Goal: Task Accomplishment & Management: Manage account settings

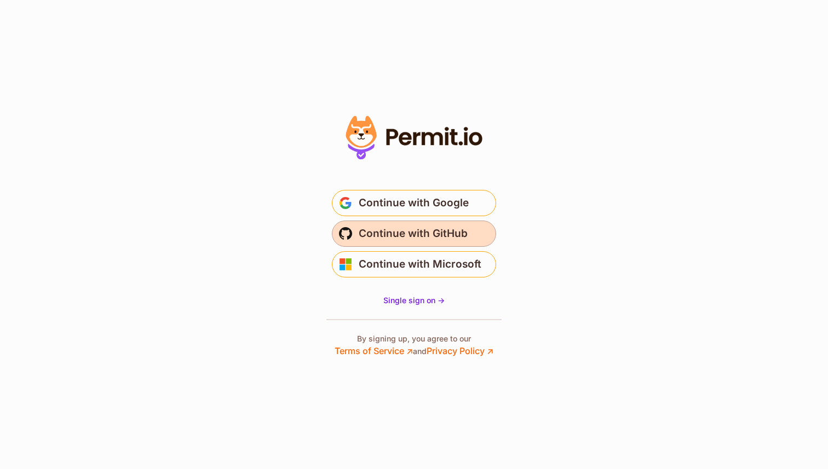
click at [399, 229] on span "Continue with GitHub" at bounding box center [413, 234] width 109 height 18
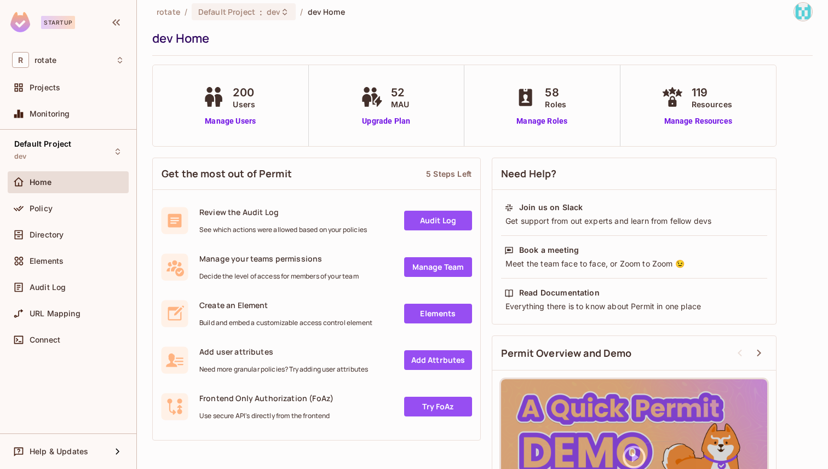
scroll to position [9, 0]
click at [246, 125] on link "Manage Users" at bounding box center [230, 121] width 61 height 11
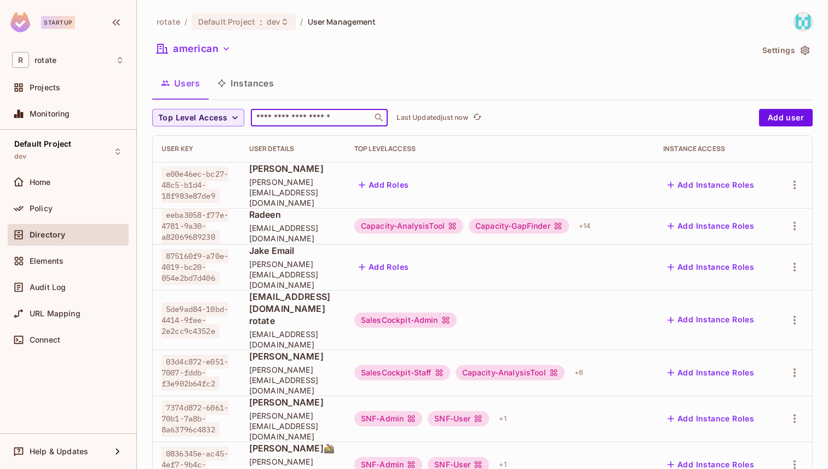
click at [297, 118] on input "text" at bounding box center [311, 117] width 115 height 11
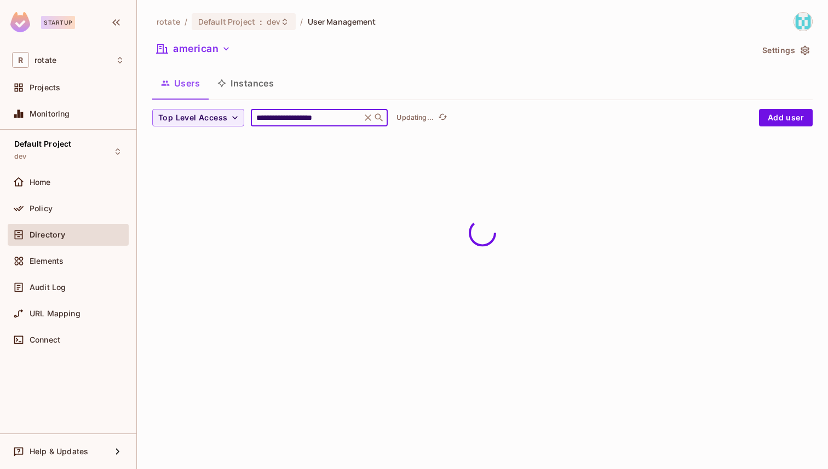
type input "**********"
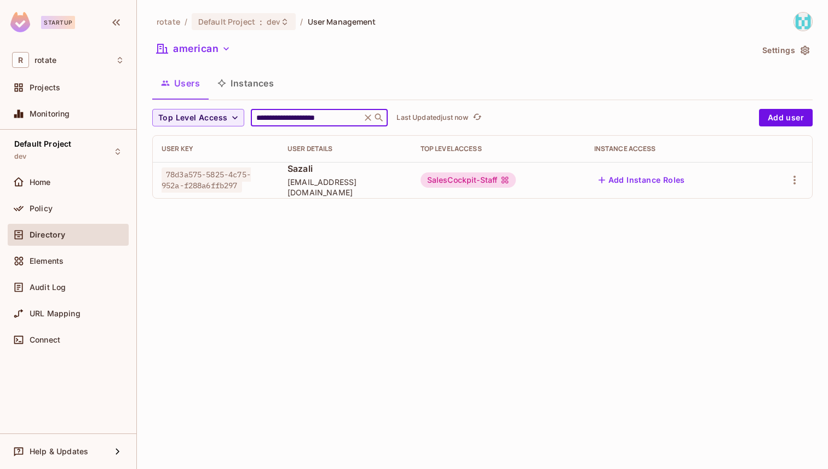
click at [312, 119] on input "**********" at bounding box center [306, 117] width 104 height 11
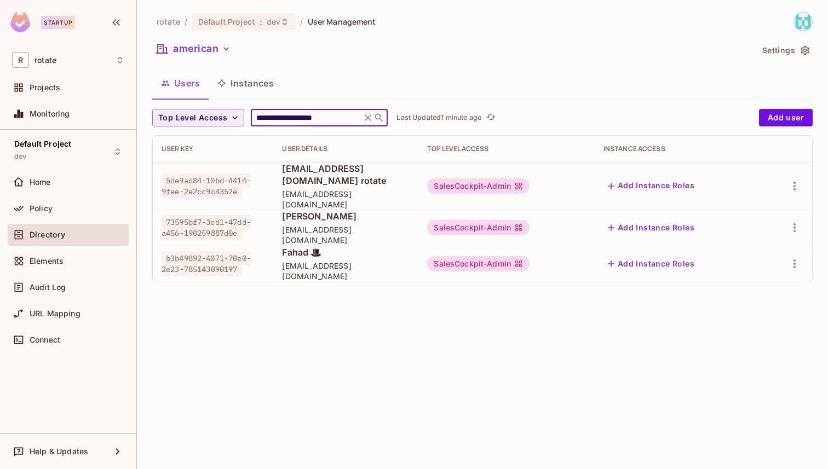
click at [355, 73] on div "Users Instances" at bounding box center [482, 83] width 660 height 27
click at [292, 318] on div "**********" at bounding box center [482, 234] width 691 height 469
click at [227, 47] on icon "button" at bounding box center [226, 48] width 11 height 11
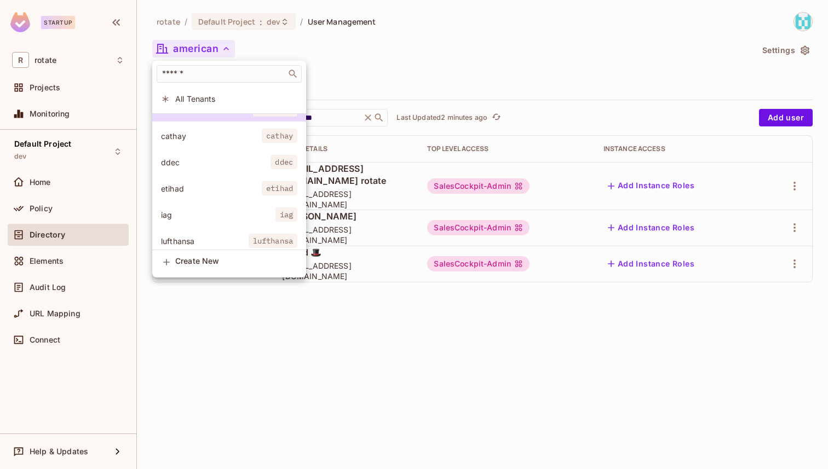
scroll to position [148, 0]
click at [187, 182] on li "etihad etihad" at bounding box center [229, 188] width 154 height 24
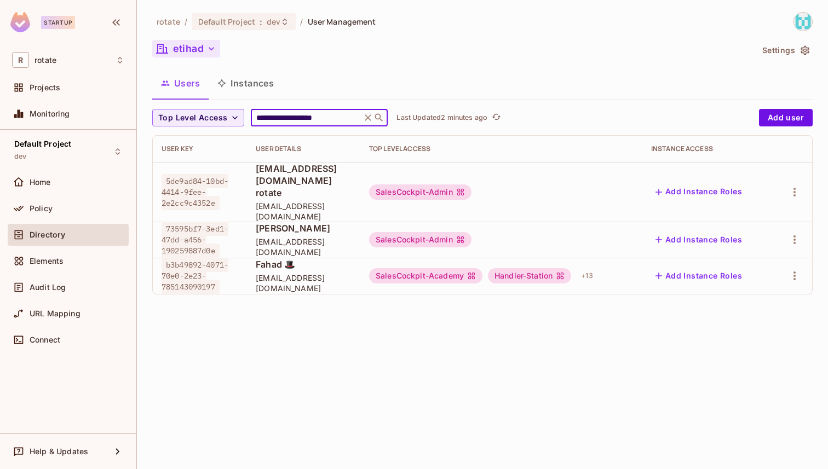
click at [278, 121] on input "**********" at bounding box center [306, 117] width 104 height 11
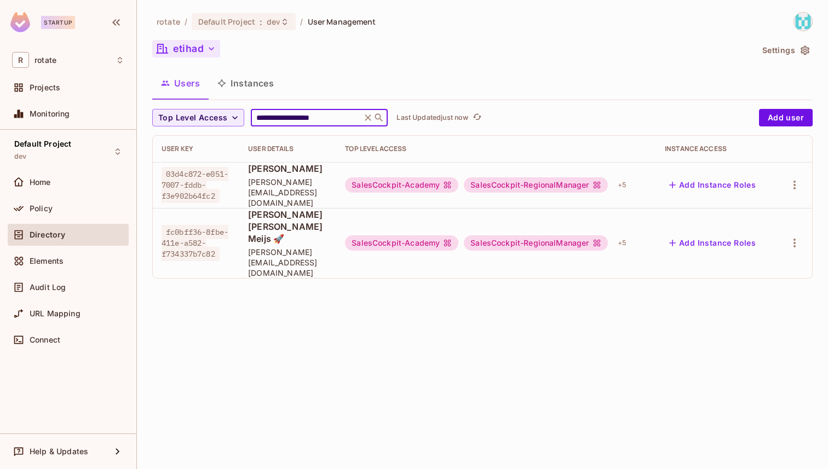
type input "**********"
click at [373, 117] on icon at bounding box center [378, 117] width 11 height 11
click at [368, 118] on icon at bounding box center [367, 117] width 11 height 11
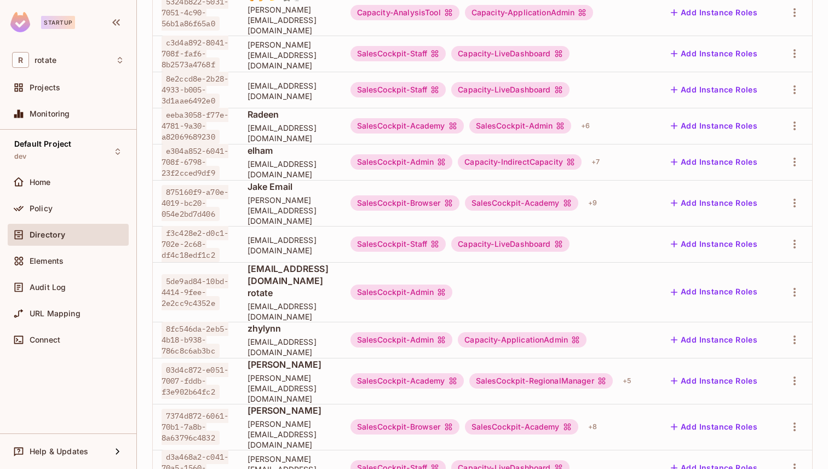
scroll to position [394, 0]
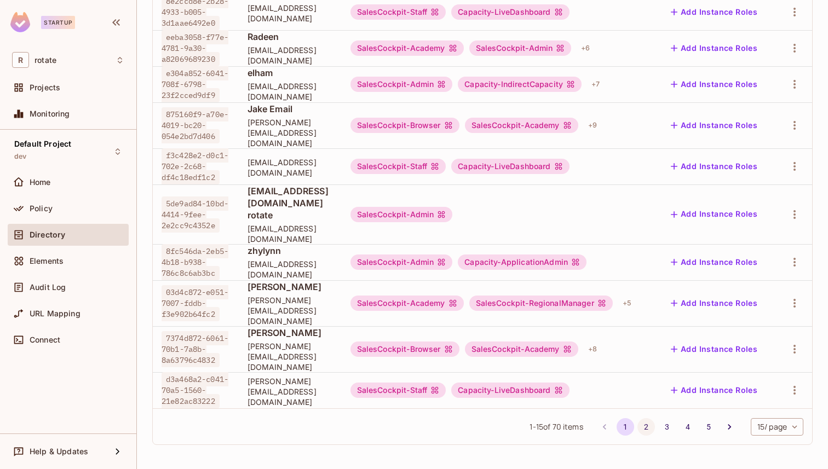
click at [641, 426] on button "2" at bounding box center [646, 427] width 18 height 18
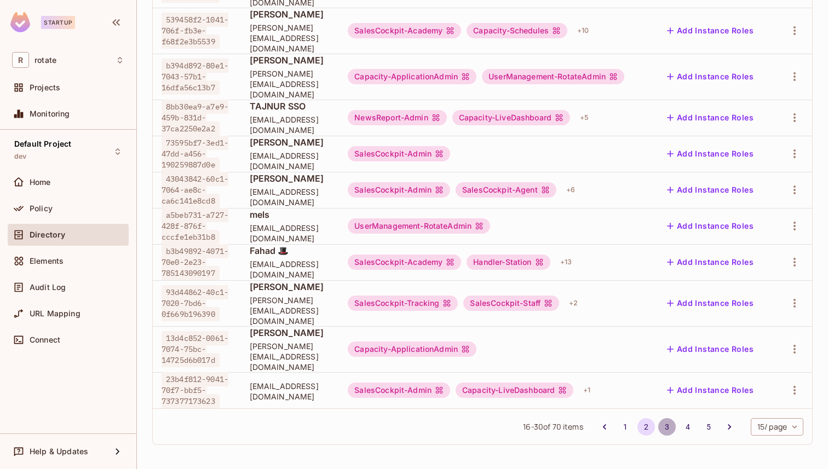
click at [658, 426] on button "3" at bounding box center [667, 427] width 18 height 18
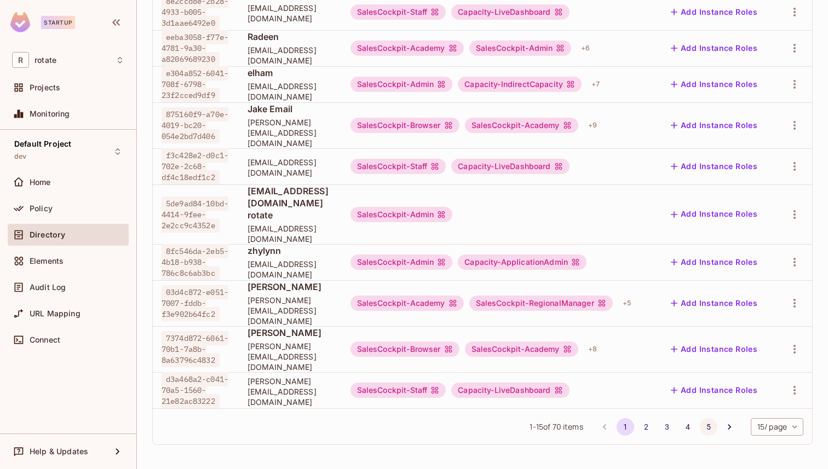
click at [700, 428] on button "5" at bounding box center [709, 427] width 18 height 18
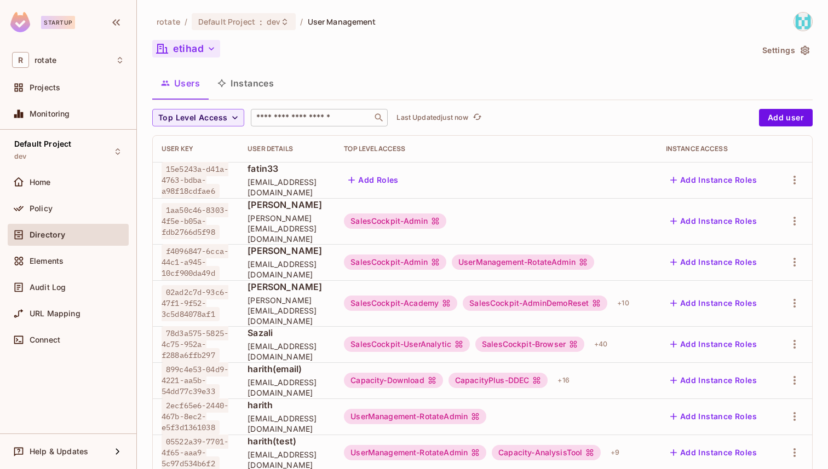
scroll to position [175, 0]
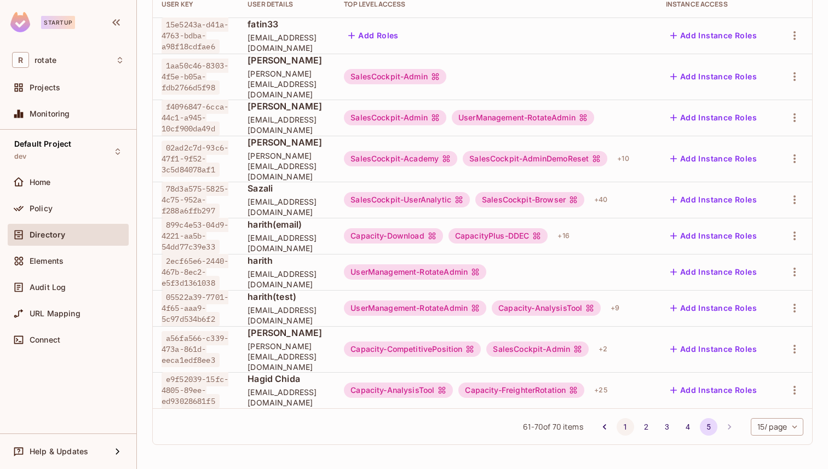
click at [616, 424] on button "1" at bounding box center [625, 427] width 18 height 18
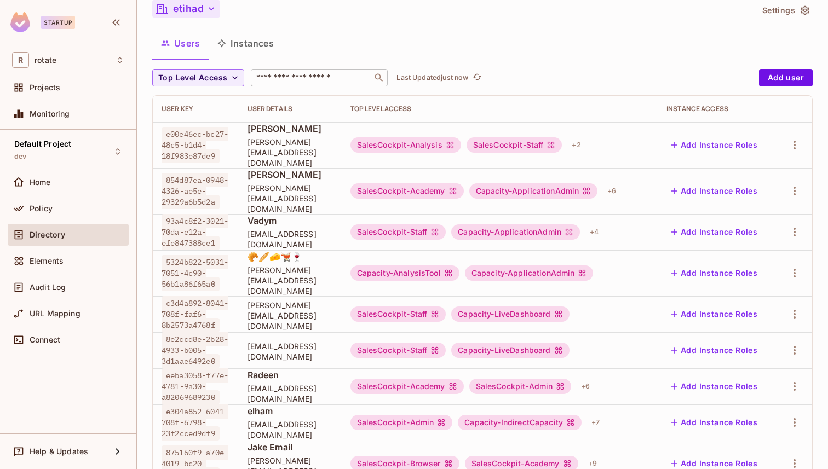
scroll to position [38, 0]
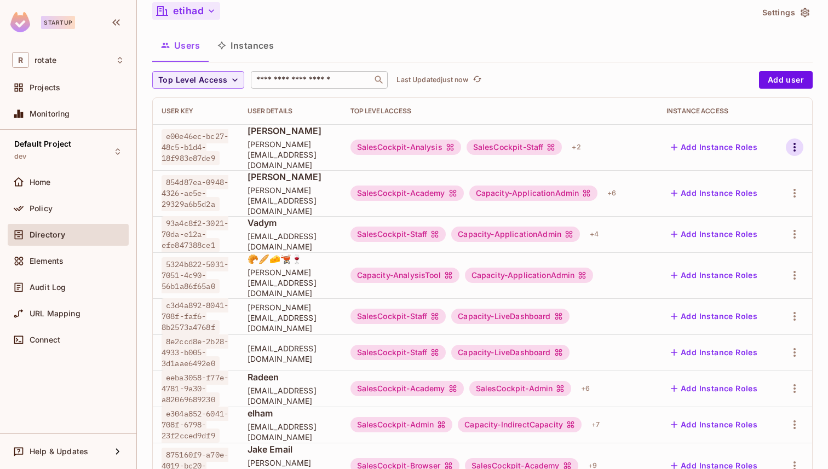
click at [788, 147] on icon "button" at bounding box center [794, 147] width 13 height 13
click at [769, 184] on li "Edit Attributes" at bounding box center [737, 194] width 97 height 24
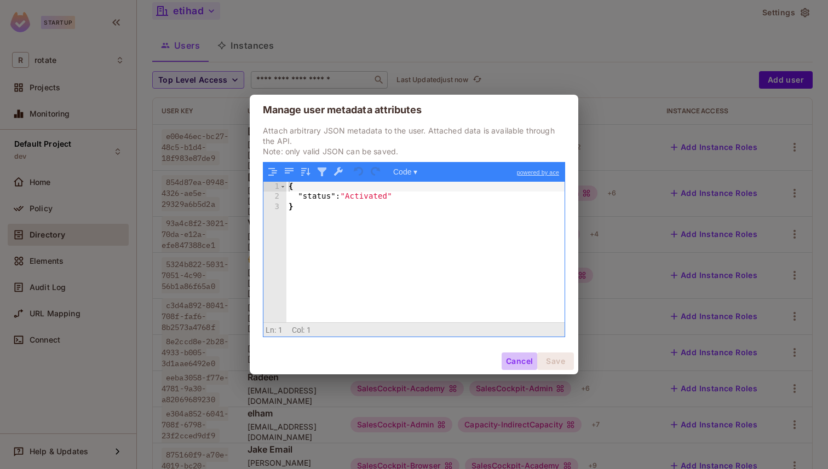
click at [518, 361] on button "Cancel" at bounding box center [519, 362] width 36 height 18
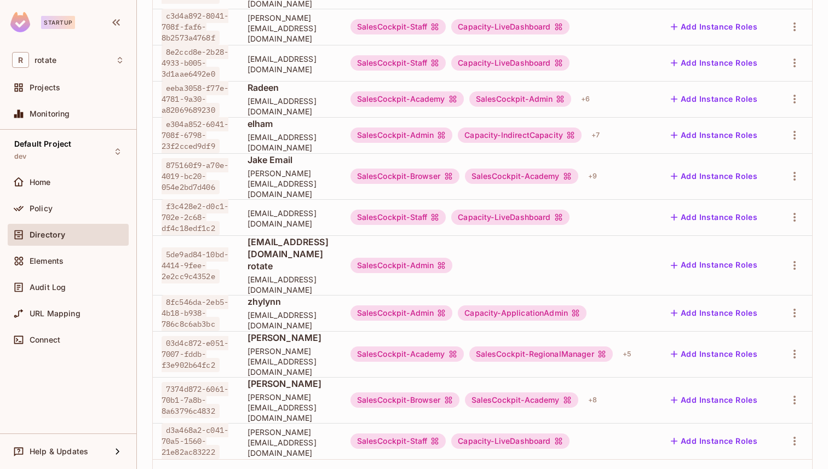
scroll to position [394, 0]
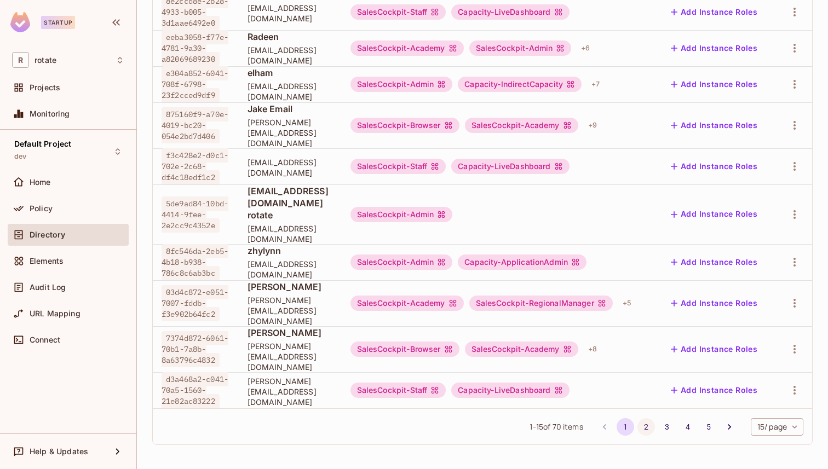
click at [638, 426] on button "2" at bounding box center [646, 427] width 18 height 18
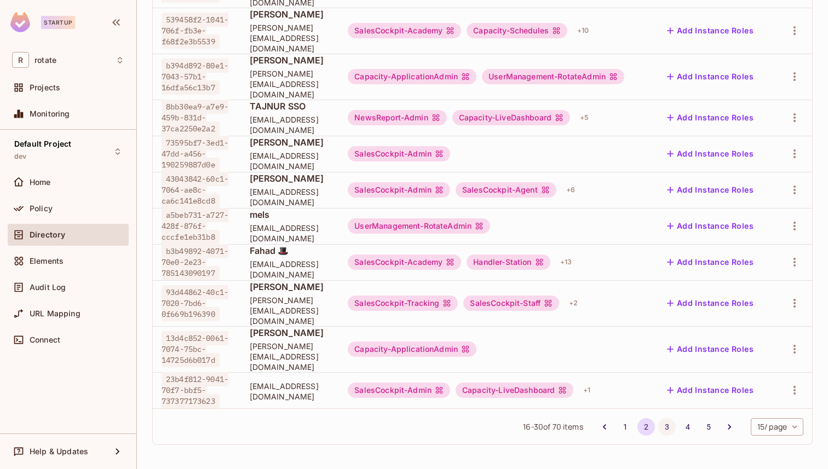
click at [658, 424] on button "3" at bounding box center [667, 427] width 18 height 18
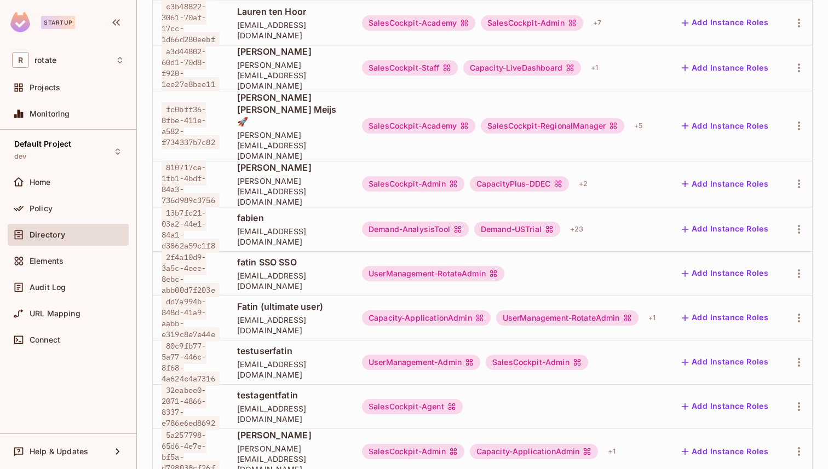
scroll to position [0, 16]
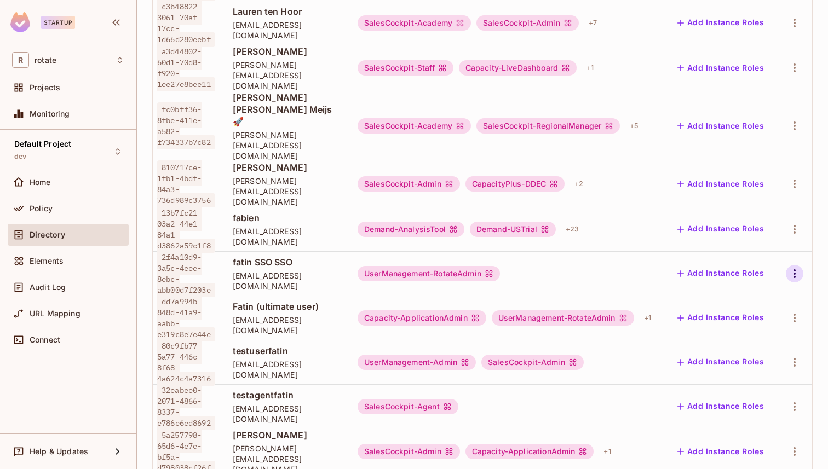
click at [788, 267] on icon "button" at bounding box center [794, 273] width 13 height 13
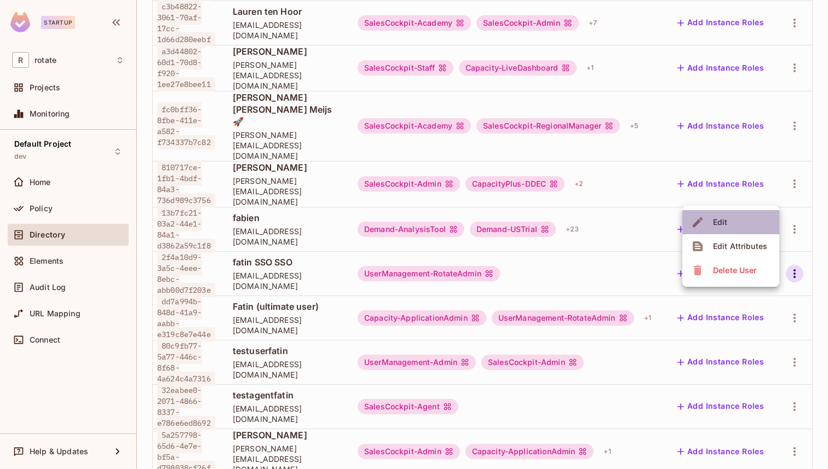
click at [763, 220] on li "Edit" at bounding box center [730, 222] width 97 height 24
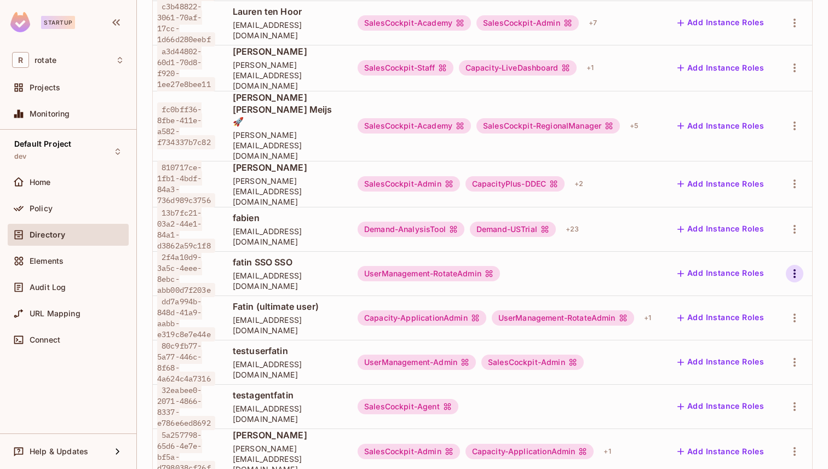
click at [788, 267] on icon "button" at bounding box center [794, 273] width 13 height 13
click at [743, 241] on div "Edit Attributes" at bounding box center [740, 246] width 54 height 11
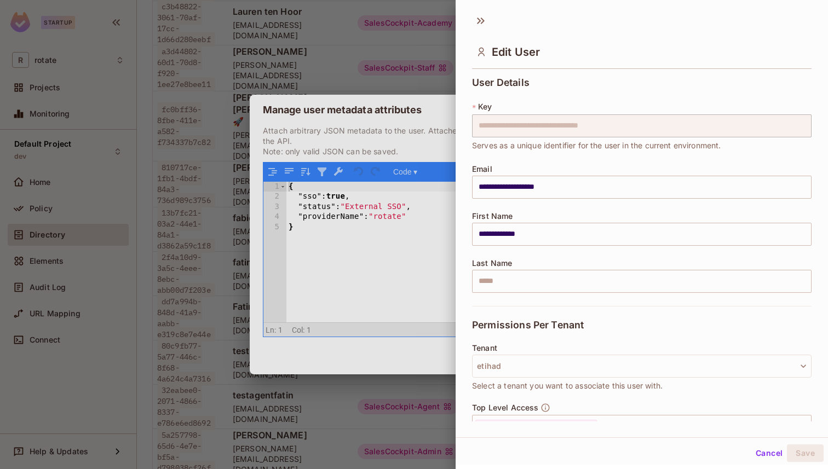
click at [752, 451] on button "Cancel" at bounding box center [769, 454] width 36 height 18
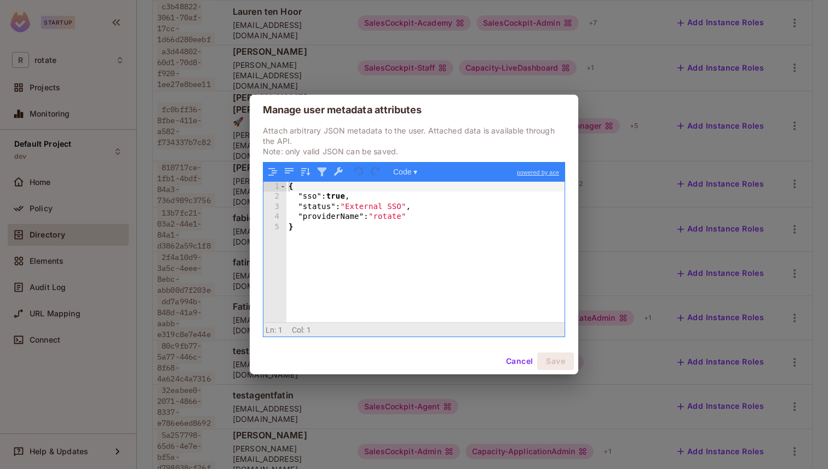
click at [494, 300] on div "{ "sso" : true , "status" : "External SSO" , "providerName" : "rotate" }" at bounding box center [425, 262] width 278 height 161
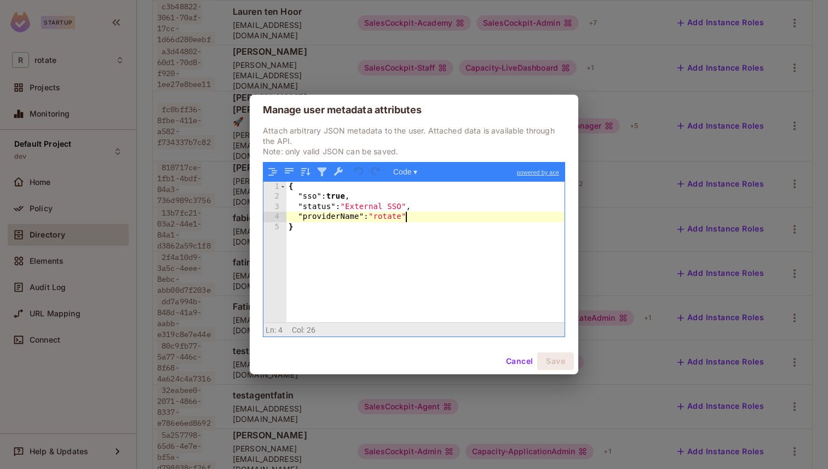
click at [408, 218] on div "{ "sso" : true , "status" : "External SSO" , "providerName" : "rotate" }" at bounding box center [425, 262] width 278 height 161
click at [510, 359] on button "Cancel" at bounding box center [519, 362] width 36 height 18
